Goal: Task Accomplishment & Management: Complete application form

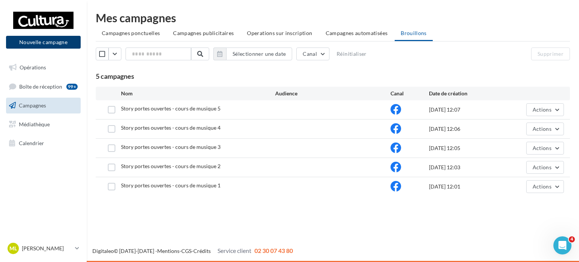
click at [63, 42] on button "Nouvelle campagne" at bounding box center [43, 42] width 75 height 13
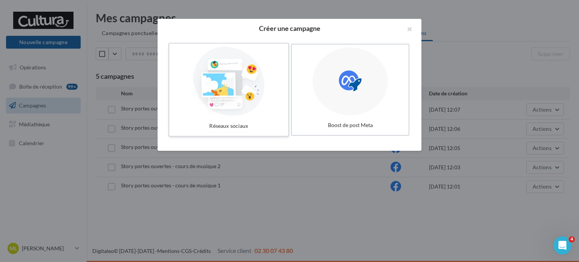
click at [242, 66] on div at bounding box center [228, 81] width 113 height 69
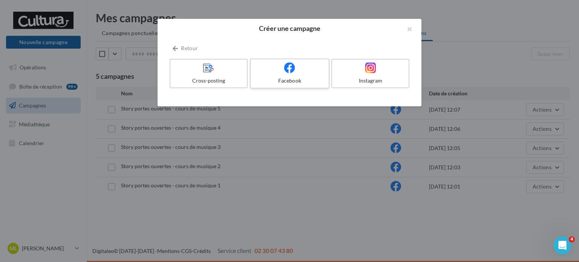
click at [289, 67] on icon at bounding box center [289, 67] width 11 height 11
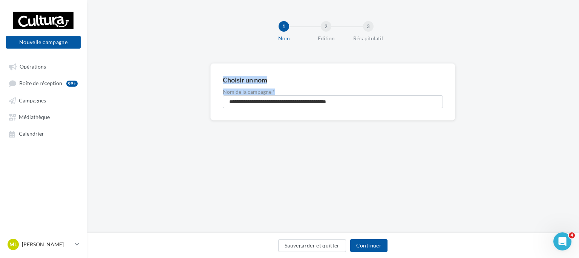
drag, startPoint x: 379, startPoint y: 94, endPoint x: 118, endPoint y: 88, distance: 261.1
click at [110, 87] on div "**********" at bounding box center [333, 103] width 492 height 81
click at [366, 102] on input "**********" at bounding box center [333, 101] width 220 height 13
drag, startPoint x: 366, startPoint y: 102, endPoint x: 122, endPoint y: 105, distance: 244.1
click at [122, 105] on div "**********" at bounding box center [333, 103] width 492 height 81
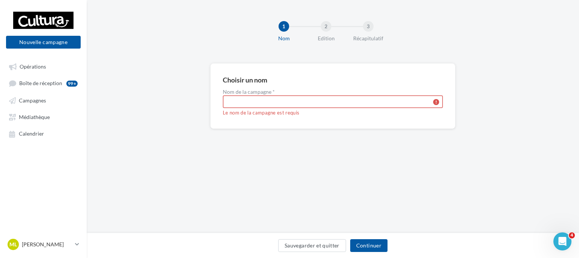
paste input "**********"
type input "**********"
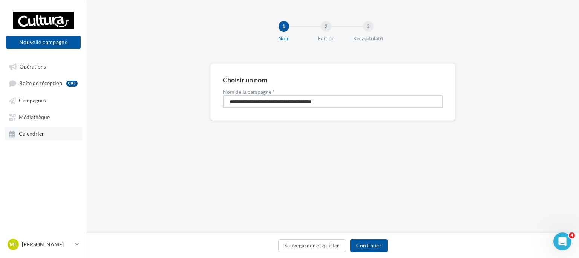
drag, startPoint x: 367, startPoint y: 104, endPoint x: 31, endPoint y: 129, distance: 336.5
click at [31, 129] on div "Nouvelle campagne Nouvelle campagne Opérations Boîte de réception 99+ Campagnes…" at bounding box center [289, 129] width 579 height 258
type input "**********"
click at [365, 246] on button "Continuer" at bounding box center [368, 245] width 37 height 13
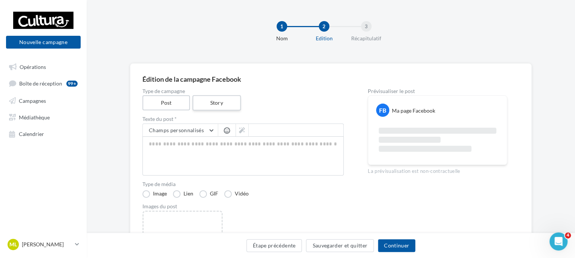
click at [232, 100] on label "Story" at bounding box center [216, 102] width 48 height 15
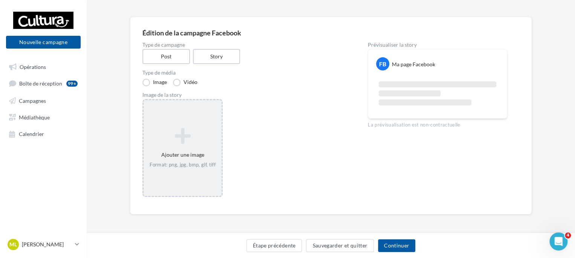
scroll to position [47, 0]
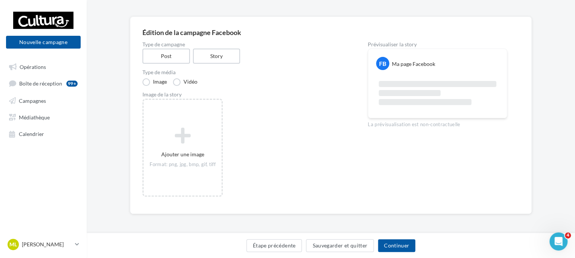
click at [179, 89] on div "Type de campagne Post Story Type de média Image Vidéo Image de la story Ajouter…" at bounding box center [242, 122] width 201 height 160
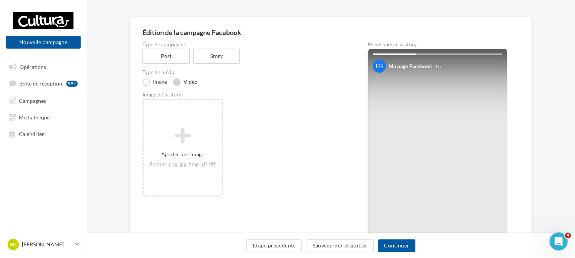
click at [179, 82] on label "Vidéo" at bounding box center [185, 82] width 24 height 8
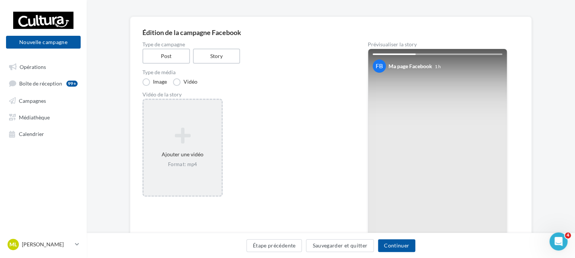
click at [194, 140] on icon at bounding box center [183, 136] width 72 height 18
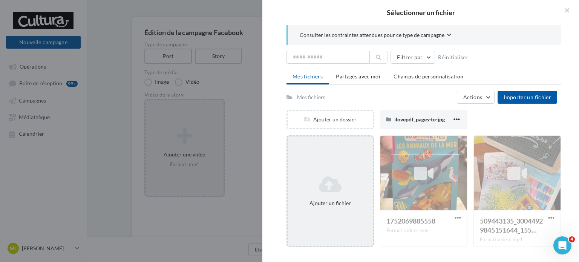
click at [342, 185] on icon at bounding box center [329, 184] width 79 height 18
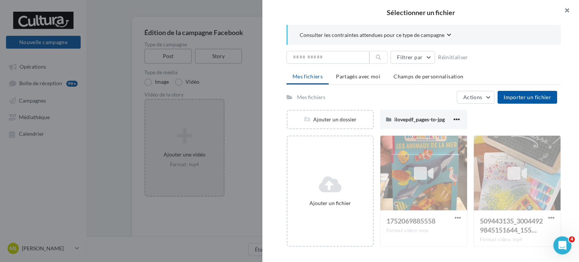
click at [566, 10] on button "button" at bounding box center [563, 11] width 30 height 23
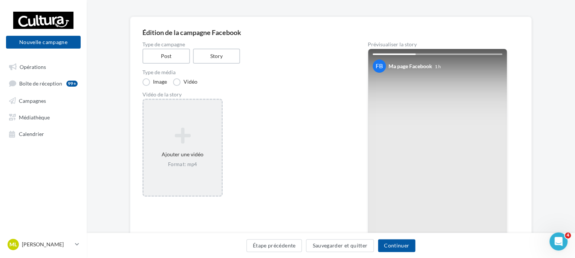
click at [163, 141] on icon at bounding box center [183, 136] width 72 height 18
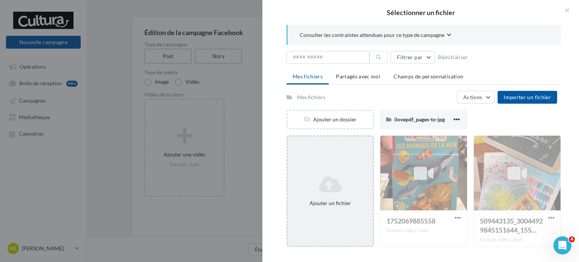
click at [335, 167] on div "Ajouter un fichier" at bounding box center [329, 190] width 87 height 111
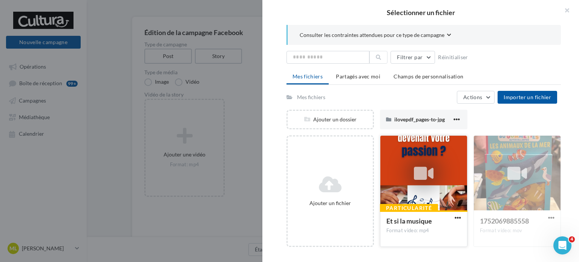
click at [429, 197] on div at bounding box center [423, 173] width 87 height 75
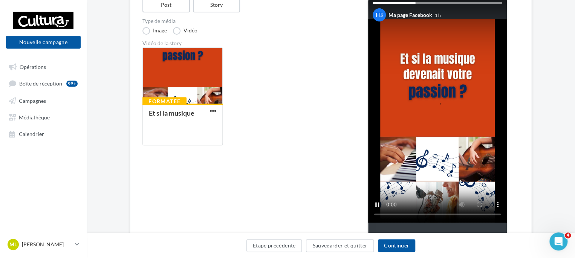
scroll to position [84, 0]
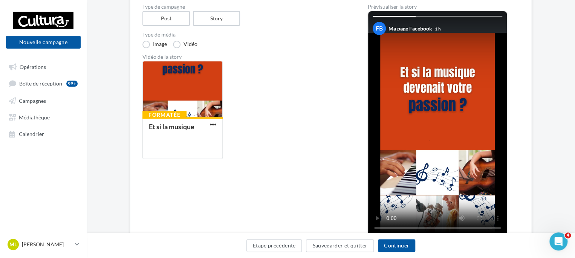
click at [517, 156] on div "Type de campagne Post Story Type de média Image Vidéo Vidéo de la story Formaté…" at bounding box center [330, 139] width 377 height 270
click at [355, 230] on div "Type de campagne Post Story Type de média Image Vidéo Vidéo de la story Formaté…" at bounding box center [330, 139] width 377 height 270
click at [520, 187] on div "Édition de la campagne Facebook Type de campagne Post Story Type de média Image…" at bounding box center [330, 132] width 401 height 307
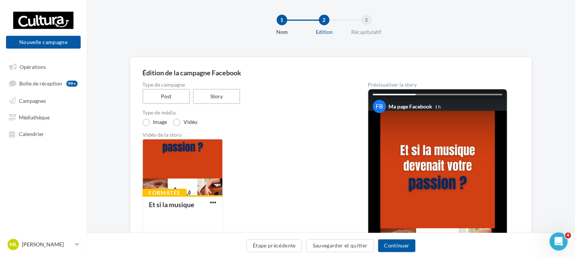
scroll to position [157, 0]
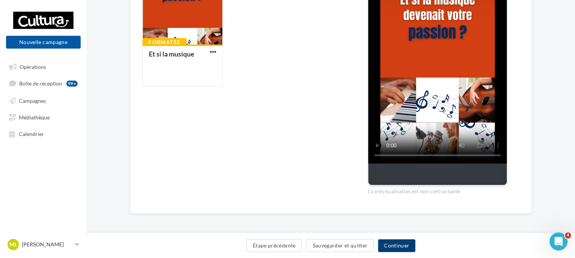
click at [406, 246] on button "Continuer" at bounding box center [396, 245] width 37 height 13
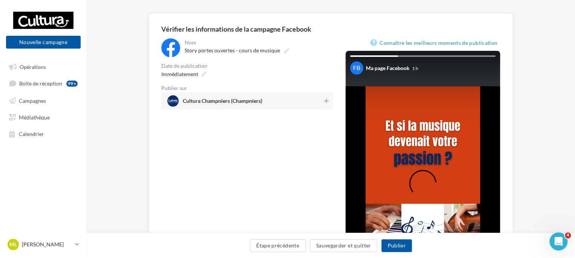
scroll to position [38, 0]
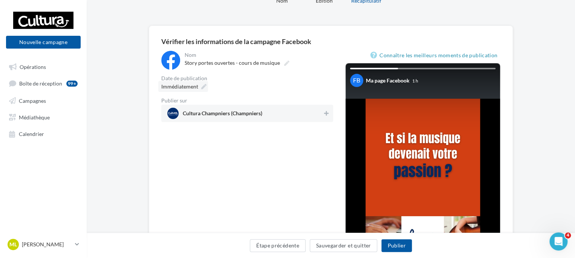
click at [199, 82] on div "Immédiatement" at bounding box center [183, 86] width 50 height 11
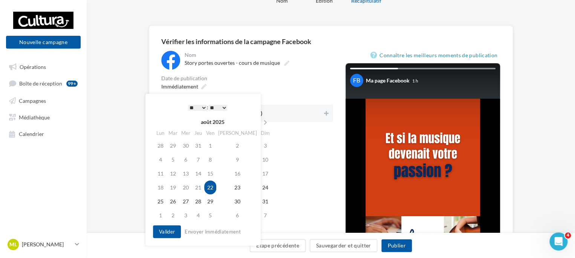
click at [262, 82] on div "Immédiatement" at bounding box center [247, 86] width 172 height 11
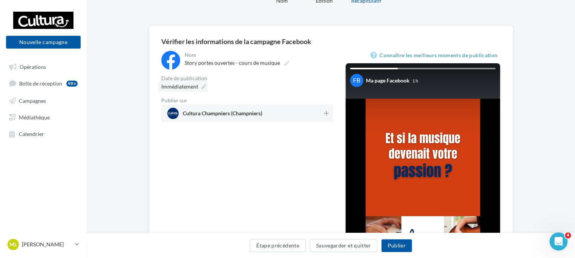
click at [199, 82] on div "Immédiatement" at bounding box center [183, 86] width 50 height 11
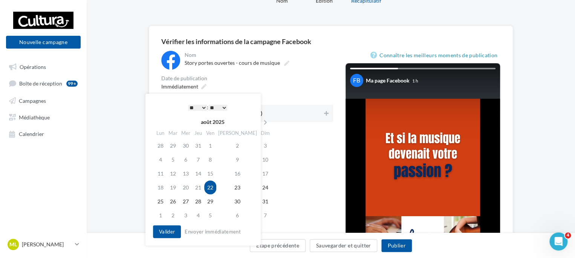
click at [202, 110] on select "* * * * * * * * * * ** ** ** ** ** ** ** ** ** ** ** ** ** **" at bounding box center [197, 108] width 19 height 6
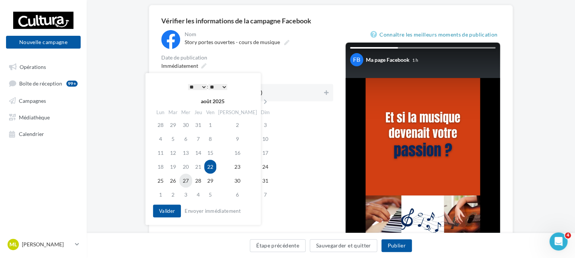
scroll to position [75, 0]
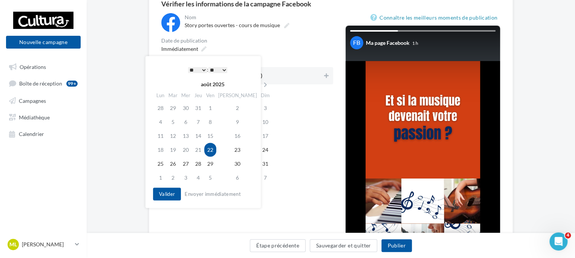
click at [203, 69] on select "* * * * * * * * * * ** ** ** ** ** ** ** ** ** ** ** ** ** **" at bounding box center [197, 70] width 19 height 6
click at [170, 195] on button "Valider" at bounding box center [167, 194] width 28 height 13
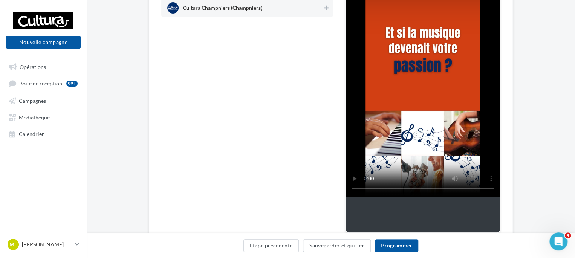
scroll to position [147, 0]
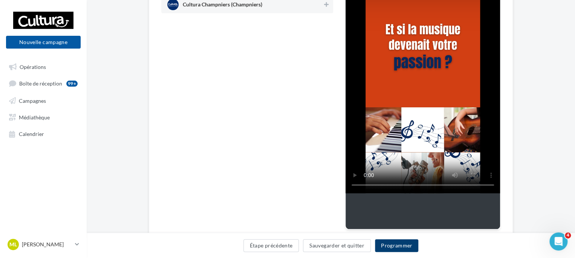
click at [386, 243] on button "Programmer" at bounding box center [397, 245] width 44 height 13
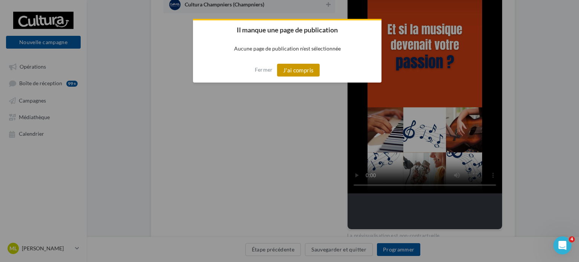
click at [299, 76] on button "J'ai compris" at bounding box center [298, 70] width 43 height 13
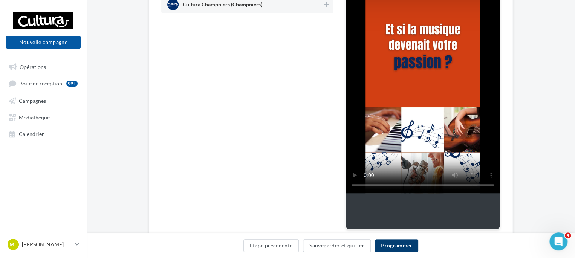
scroll to position [71, 0]
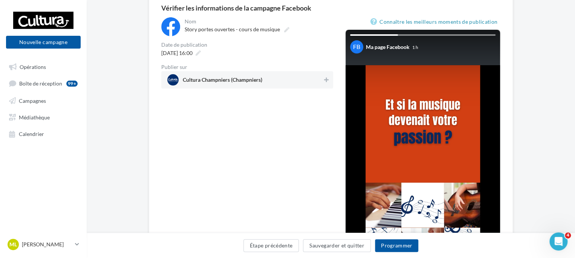
click at [326, 73] on div "Cultura Champniers (Champniers)" at bounding box center [247, 79] width 172 height 17
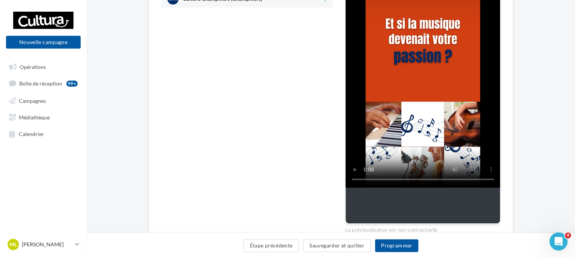
scroll to position [184, 0]
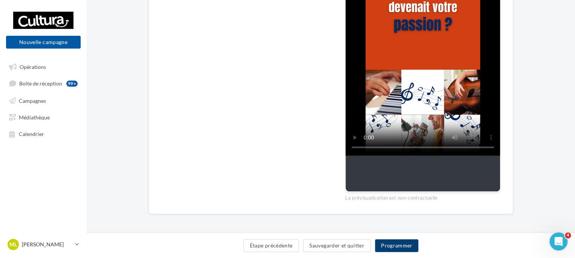
click at [398, 244] on button "Programmer" at bounding box center [397, 245] width 44 height 13
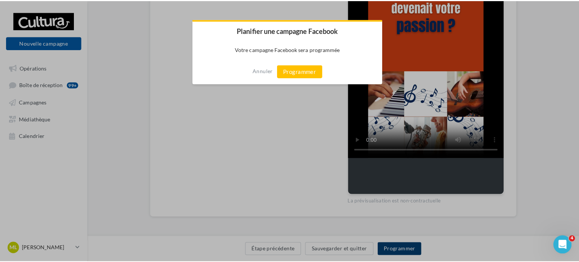
scroll to position [180, 0]
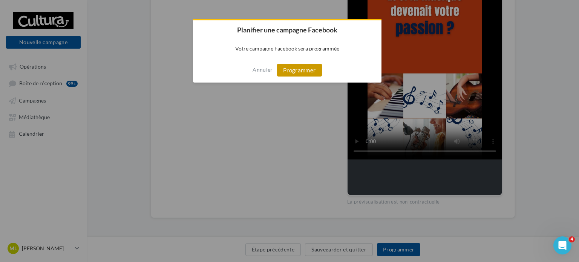
click at [296, 67] on button "Programmer" at bounding box center [299, 70] width 45 height 13
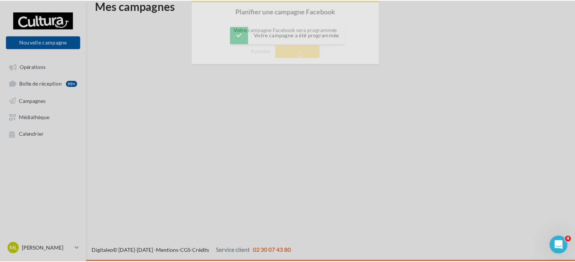
scroll to position [12, 0]
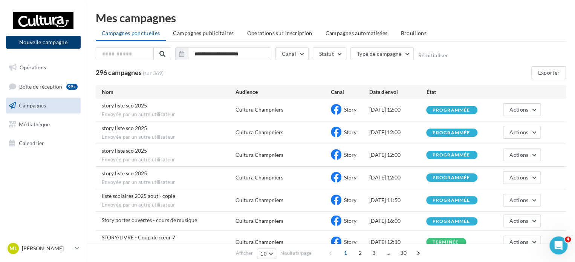
click at [66, 38] on button "Nouvelle campagne" at bounding box center [43, 42] width 75 height 13
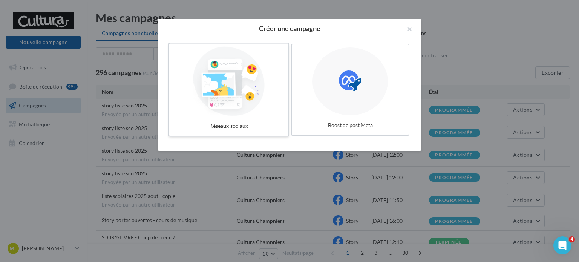
click at [232, 93] on div at bounding box center [228, 81] width 113 height 69
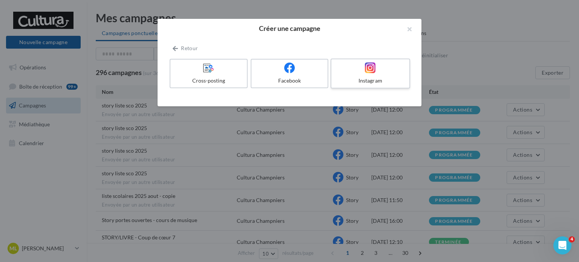
click at [368, 72] on icon at bounding box center [370, 67] width 11 height 11
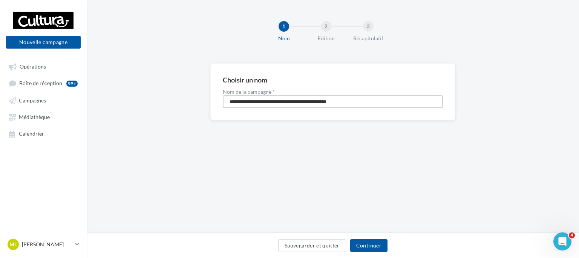
drag, startPoint x: 356, startPoint y: 98, endPoint x: 0, endPoint y: 78, distance: 356.5
click at [0, 78] on div "Nouvelle campagne Nouvelle campagne Opérations Boîte de réception 99+ Campagnes…" at bounding box center [289, 129] width 579 height 258
type input "**********"
click at [374, 250] on button "Continuer" at bounding box center [368, 245] width 37 height 13
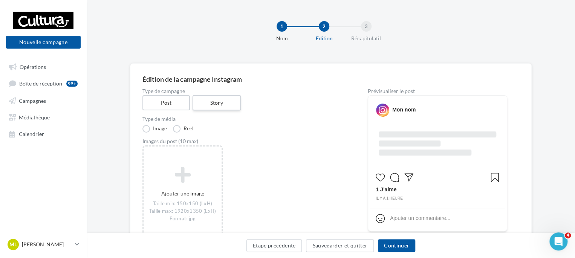
click at [224, 108] on label "Story" at bounding box center [216, 102] width 48 height 15
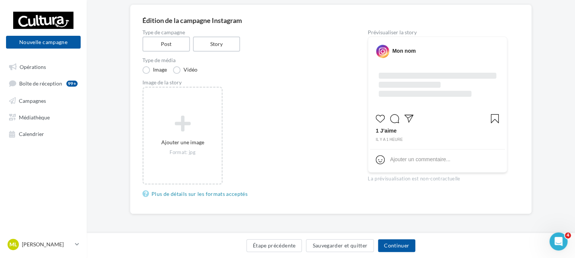
scroll to position [59, 0]
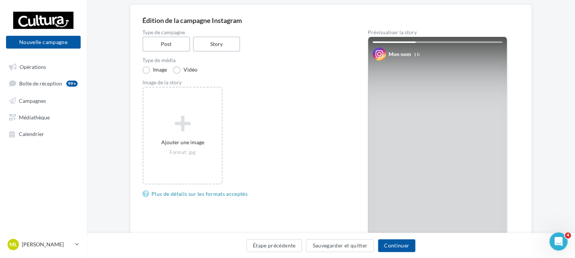
click at [179, 75] on div "Type de campagne Post Story Type de média Image Vidéo Image de la story Ajouter…" at bounding box center [242, 165] width 201 height 270
click at [184, 73] on div "Type de campagne Post Story Type de média Image Vidéo Image de la story Ajouter…" at bounding box center [242, 165] width 201 height 270
click at [179, 70] on label "Vidéo" at bounding box center [185, 70] width 24 height 8
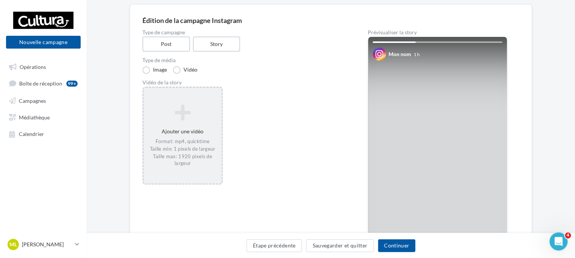
click at [197, 139] on div "Format: mp4, quicktime Taille min: 1 pixels de largeur Taille max: 1920 pixels …" at bounding box center [183, 152] width 72 height 29
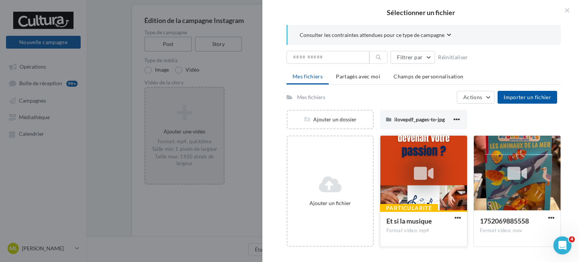
click at [404, 186] on div at bounding box center [423, 173] width 87 height 75
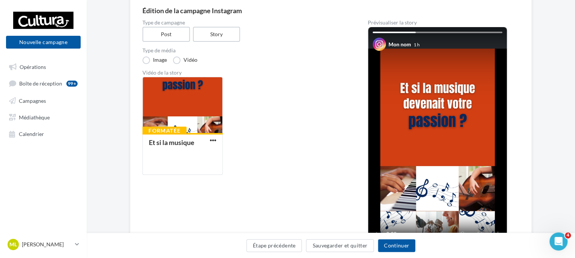
scroll to position [82, 0]
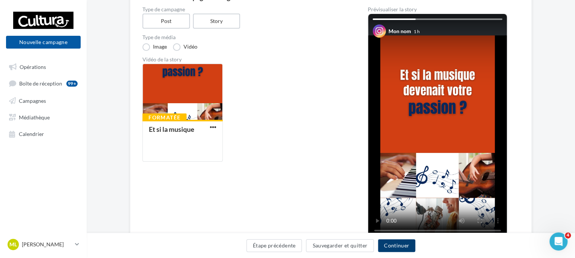
click at [398, 247] on button "Continuer" at bounding box center [396, 245] width 37 height 13
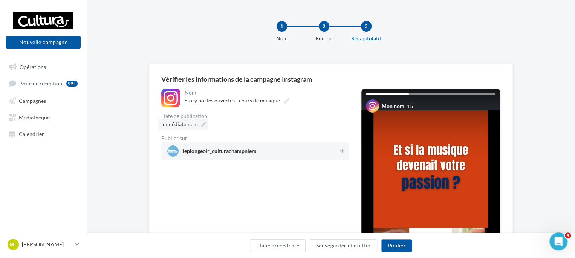
click at [203, 126] on icon at bounding box center [203, 124] width 5 height 5
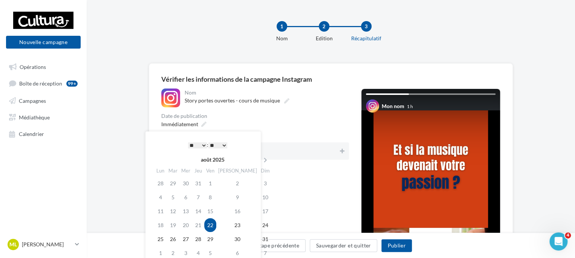
click at [198, 146] on select "* * * * * * * * * * ** ** ** ** ** ** ** ** ** ** ** ** ** **" at bounding box center [197, 145] width 19 height 6
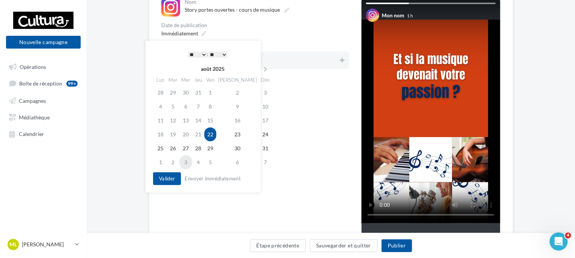
scroll to position [113, 0]
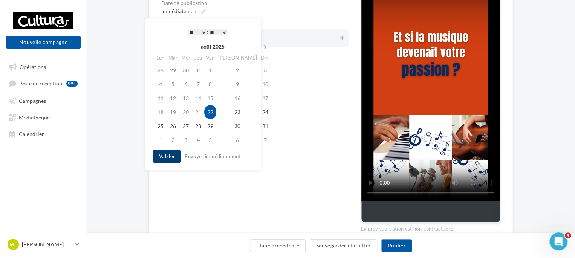
drag, startPoint x: 163, startPoint y: 154, endPoint x: 179, endPoint y: 144, distance: 18.6
click at [164, 153] on button "Valider" at bounding box center [167, 156] width 28 height 13
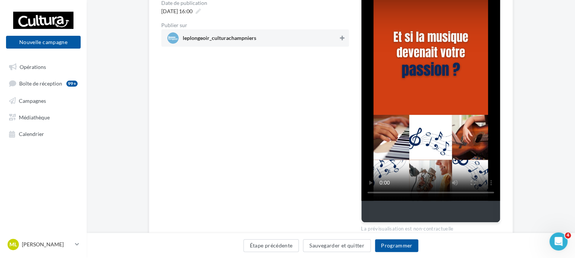
click at [341, 42] on button at bounding box center [342, 38] width 8 height 9
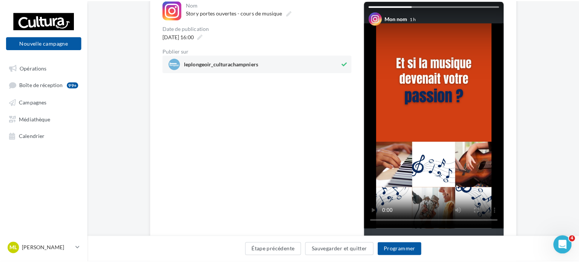
scroll to position [75, 0]
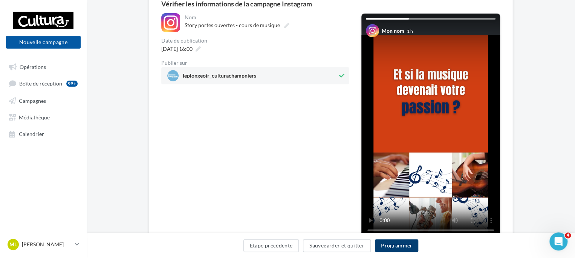
click at [395, 245] on button "Programmer" at bounding box center [397, 245] width 44 height 13
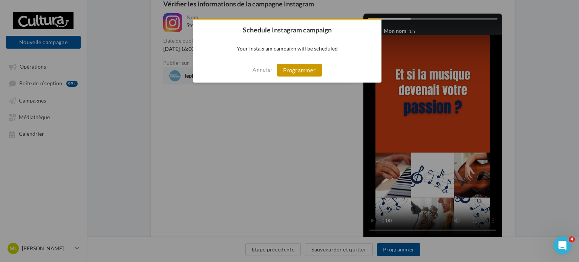
click at [301, 67] on button "Programmer" at bounding box center [299, 70] width 45 height 13
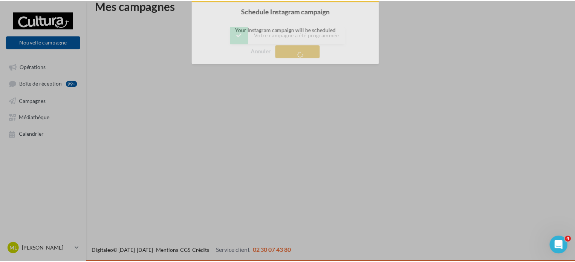
scroll to position [12, 0]
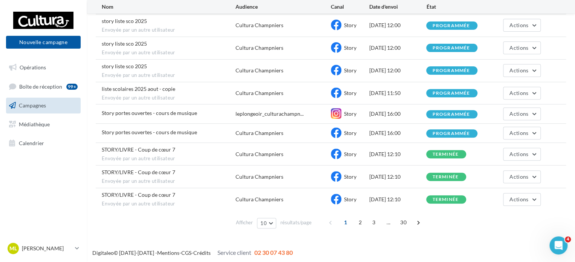
scroll to position [84, 0]
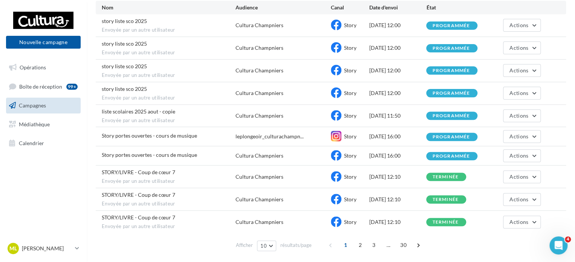
click at [53, 107] on link "Campagnes" at bounding box center [44, 106] width 78 height 16
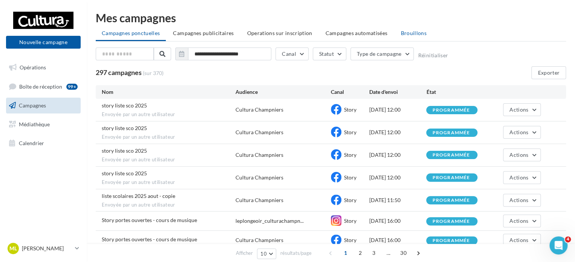
click at [408, 35] on span "Brouillons" at bounding box center [413, 33] width 26 height 6
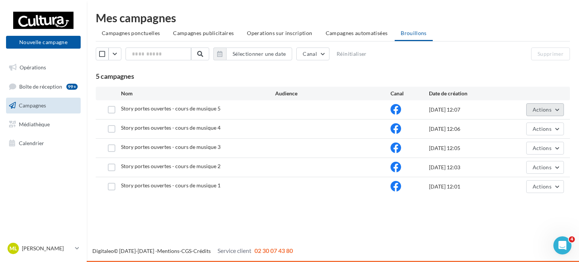
click at [554, 111] on button "Actions" at bounding box center [545, 109] width 38 height 13
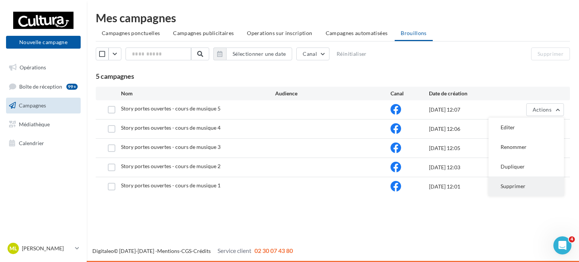
click at [522, 183] on button "Supprimer" at bounding box center [525, 186] width 75 height 20
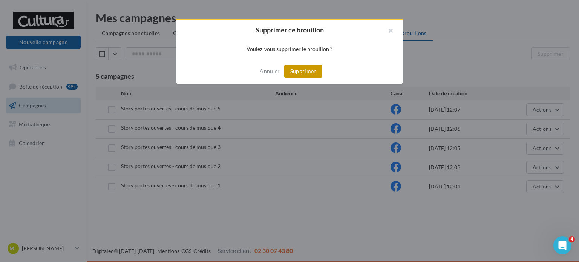
click at [310, 70] on button "Supprimer" at bounding box center [303, 71] width 38 height 13
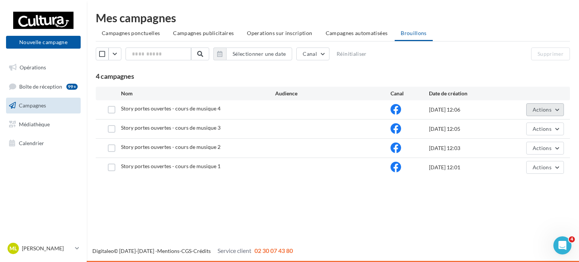
click at [559, 110] on button "Actions" at bounding box center [545, 109] width 38 height 13
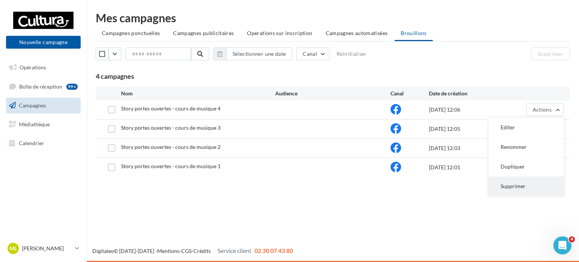
click at [515, 179] on button "Supprimer" at bounding box center [525, 186] width 75 height 20
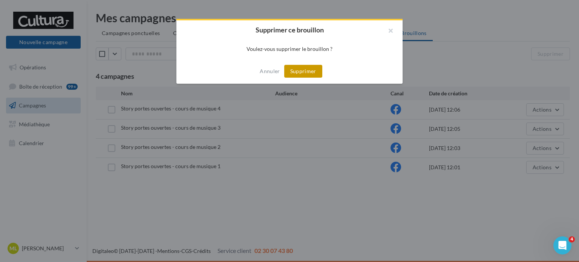
click at [310, 74] on button "Supprimer" at bounding box center [303, 71] width 38 height 13
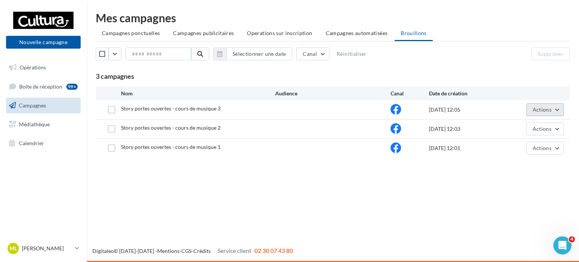
click at [556, 111] on button "Actions" at bounding box center [545, 109] width 38 height 13
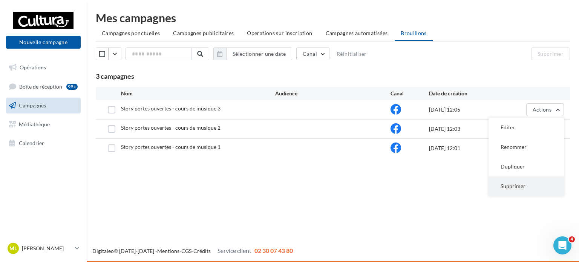
click at [521, 188] on button "Supprimer" at bounding box center [525, 186] width 75 height 20
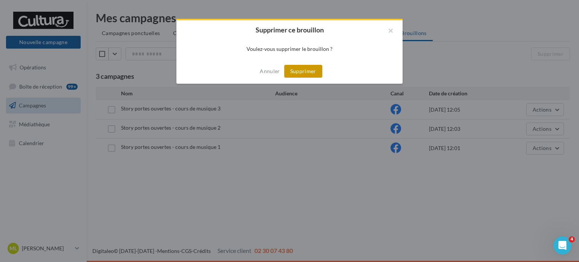
click at [312, 66] on button "Supprimer" at bounding box center [303, 71] width 38 height 13
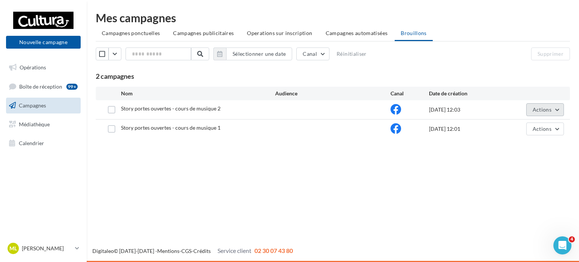
click at [562, 104] on button "Actions" at bounding box center [545, 109] width 38 height 13
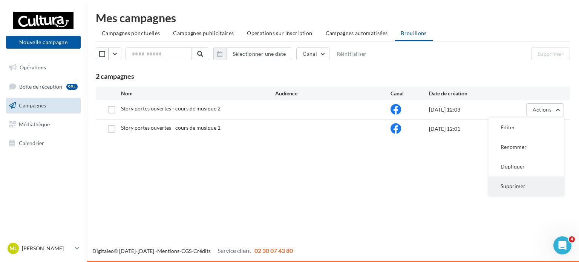
click at [514, 176] on button "Supprimer" at bounding box center [525, 186] width 75 height 20
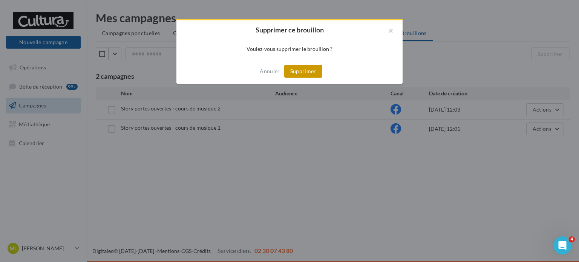
click at [316, 74] on button "Supprimer" at bounding box center [303, 71] width 38 height 13
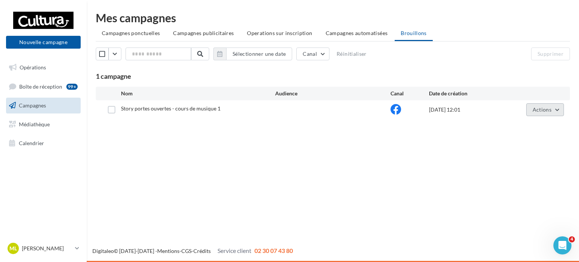
click at [556, 111] on button "Actions" at bounding box center [545, 109] width 38 height 13
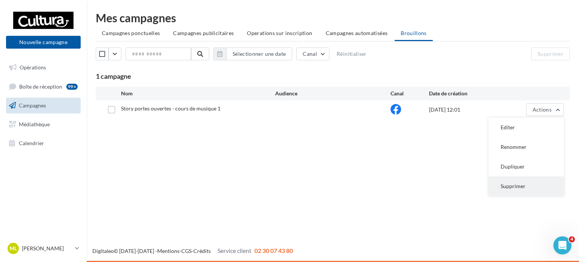
click at [510, 181] on button "Supprimer" at bounding box center [525, 186] width 75 height 20
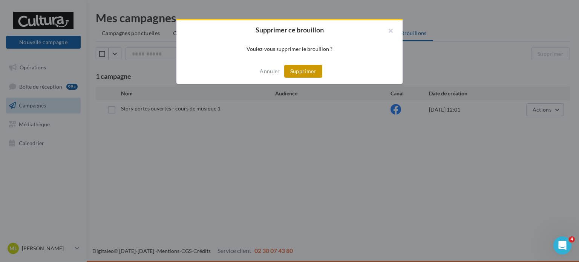
click at [298, 75] on button "Supprimer" at bounding box center [303, 71] width 38 height 13
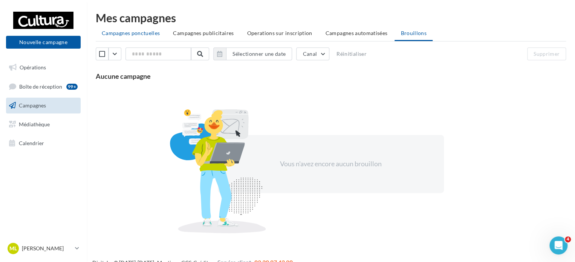
click at [132, 30] on span "Campagnes ponctuelles" at bounding box center [131, 33] width 58 height 6
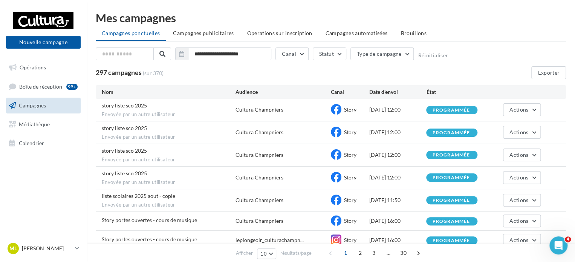
scroll to position [38, 0]
